Goal: Task Accomplishment & Management: Manage account settings

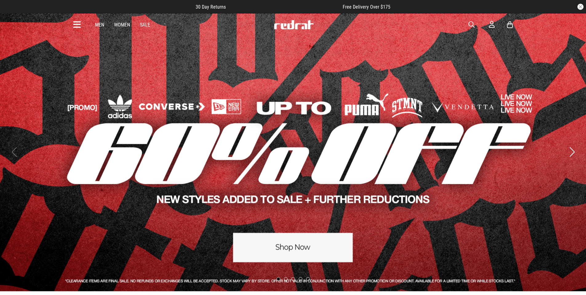
click at [489, 25] on div "Men Women Sale Sign in New Back Footwear Back Mens Back Womens Back Youth & Kid…" at bounding box center [293, 25] width 449 height 22
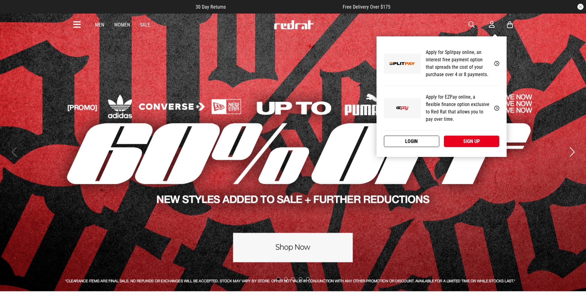
click at [431, 138] on link "Login" at bounding box center [411, 140] width 55 height 11
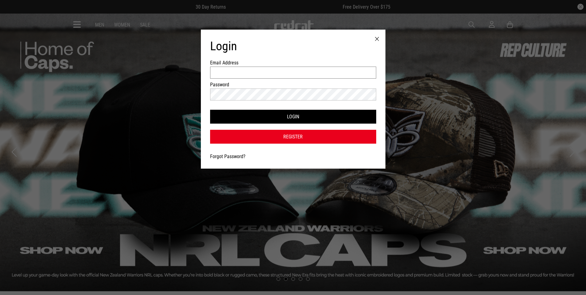
type input "**********"
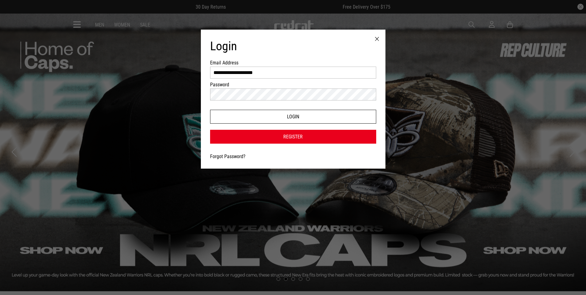
click at [291, 119] on button "Login" at bounding box center [293, 117] width 166 height 14
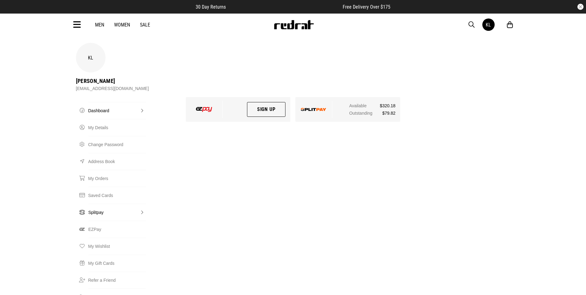
click at [101, 203] on link "Splitpay" at bounding box center [117, 211] width 58 height 17
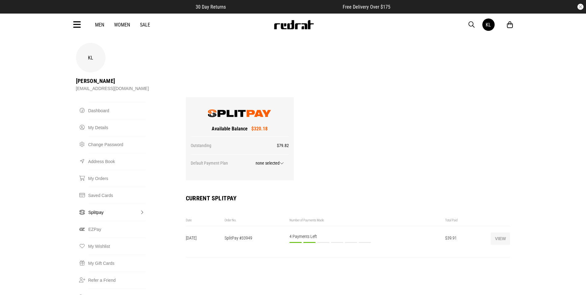
click at [506, 232] on button "View" at bounding box center [500, 238] width 19 height 12
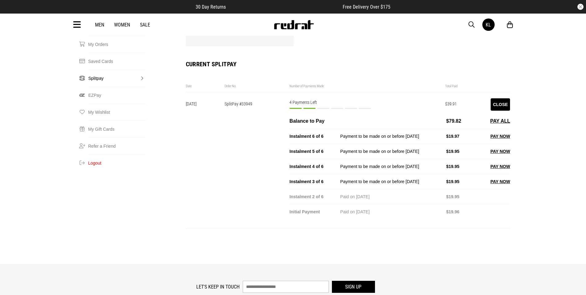
scroll to position [123, 0]
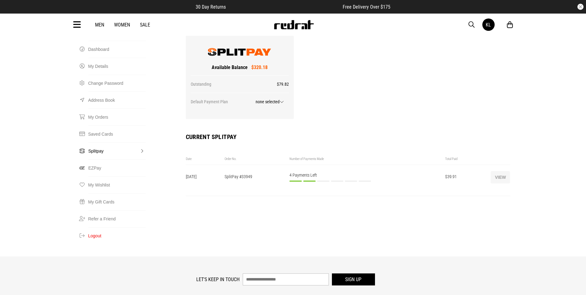
scroll to position [62, 0]
click at [496, 170] on button "View" at bounding box center [500, 176] width 19 height 12
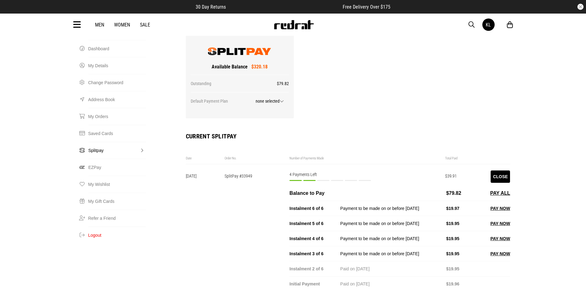
scroll to position [31, 0]
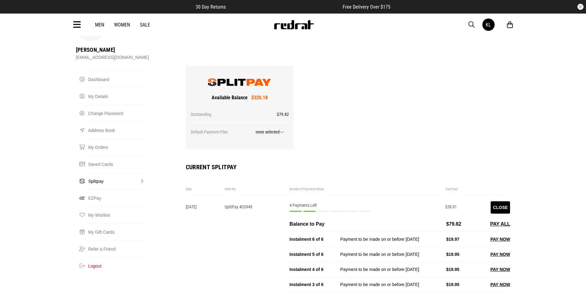
click at [281, 129] on span at bounding box center [282, 131] width 4 height 5
click at [318, 81] on div "Available Balance $320.18 Outstanding $79.82 Default Payment Plan none selected…" at bounding box center [348, 212] width 330 height 293
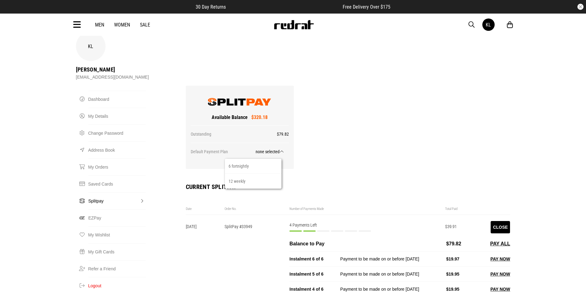
scroll to position [0, 0]
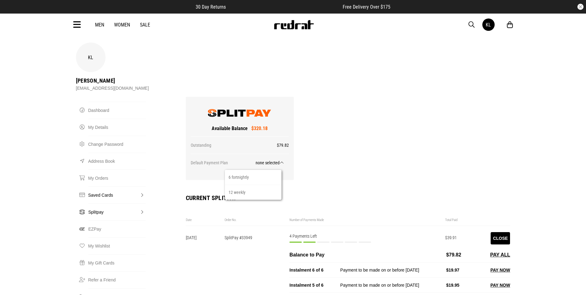
click at [110, 186] on link "Saved Cards" at bounding box center [117, 194] width 58 height 17
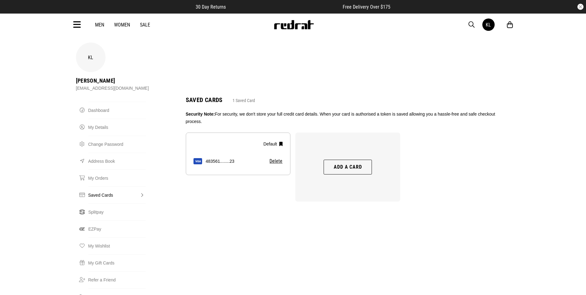
click at [348, 159] on button "Add a card" at bounding box center [348, 166] width 48 height 15
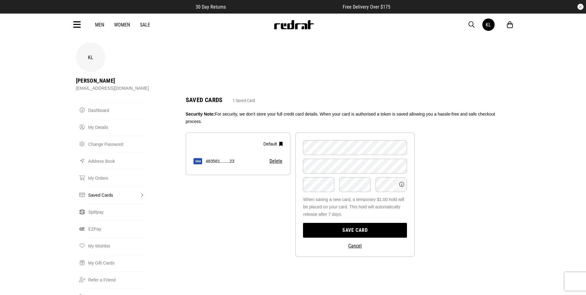
click at [350, 223] on button "Save card" at bounding box center [355, 230] width 104 height 15
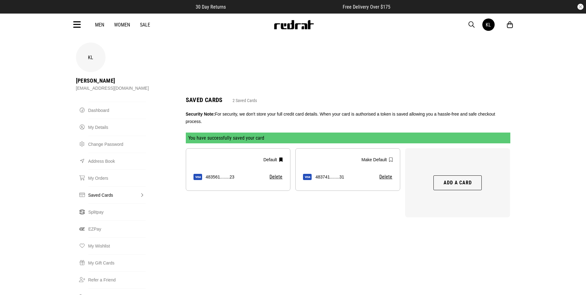
click at [385, 153] on button "Make Default" at bounding box center [376, 159] width 37 height 12
